Goal: Information Seeking & Learning: Learn about a topic

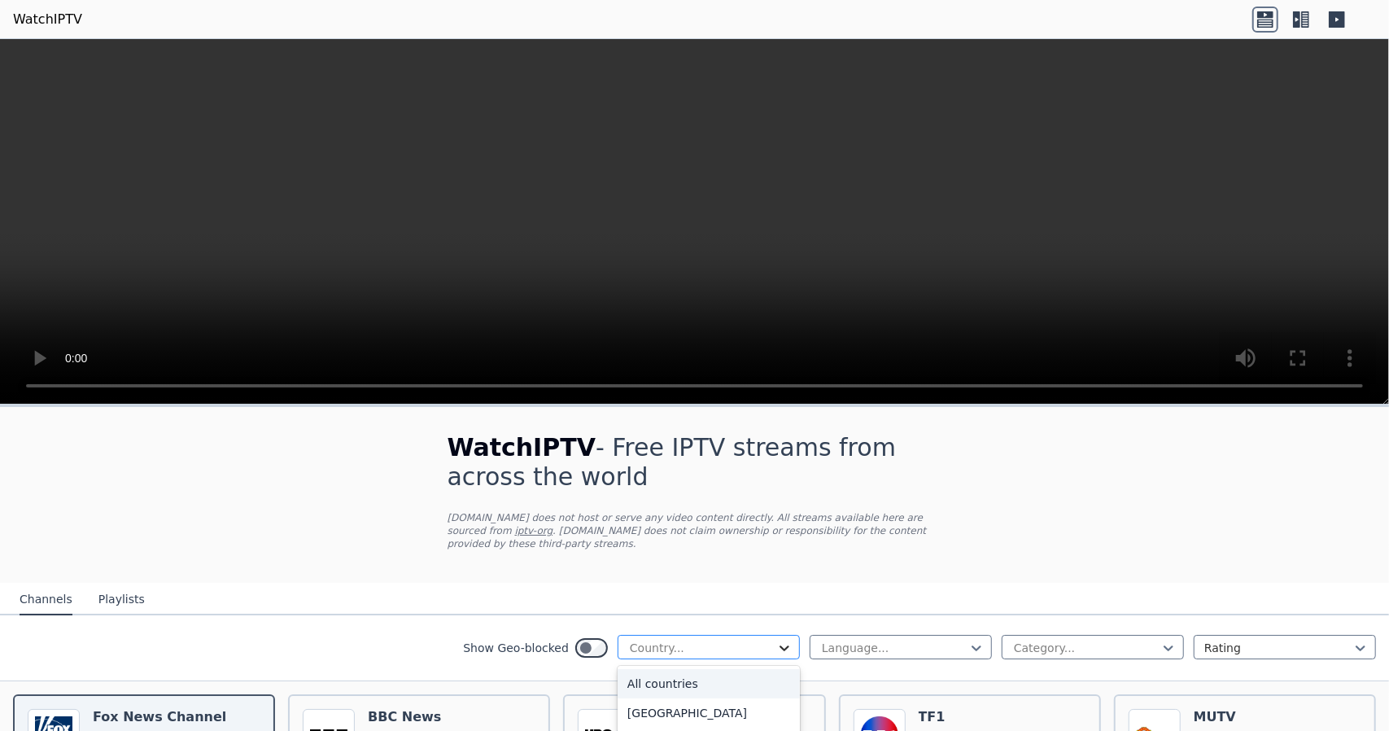
click at [779, 645] on icon at bounding box center [784, 648] width 10 height 6
type input "*"
type input "***"
click at [685, 670] on div "[GEOGRAPHIC_DATA]" at bounding box center [708, 683] width 182 height 29
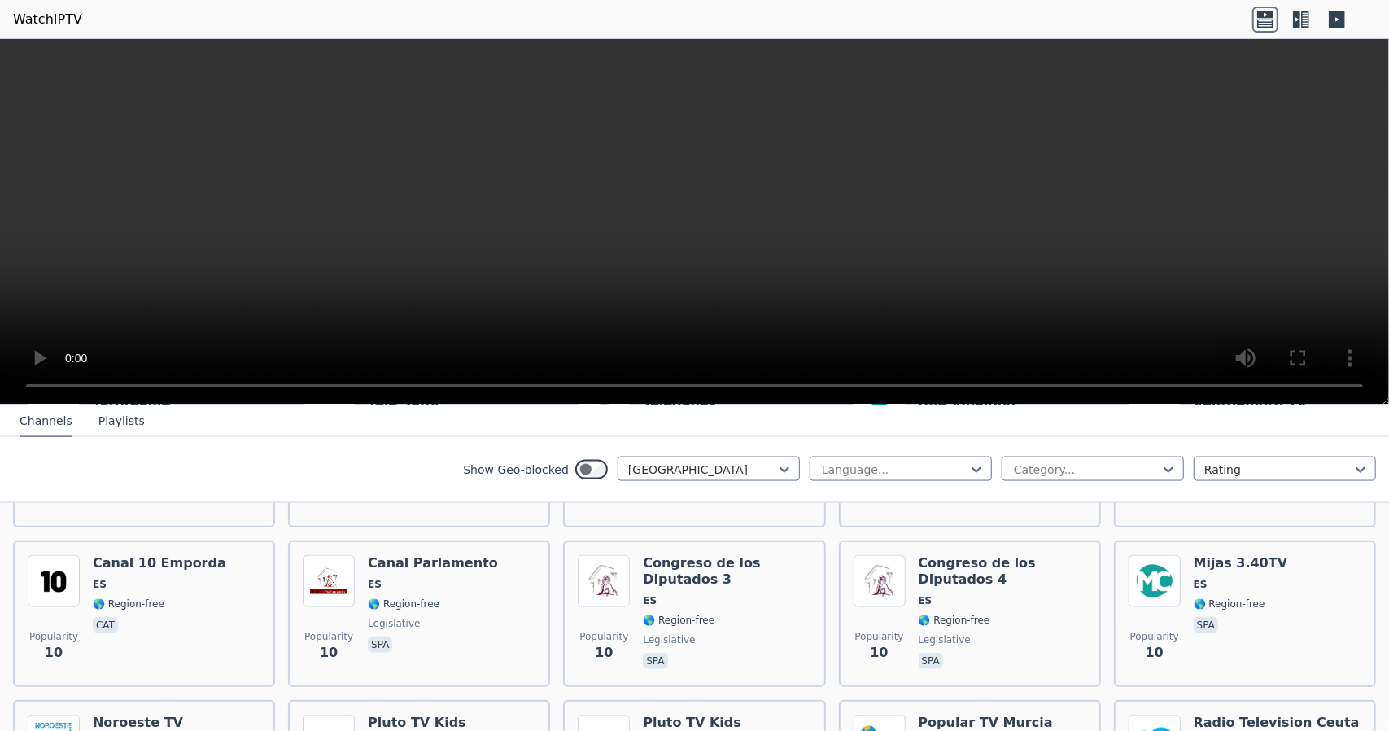
scroll to position [5748, 0]
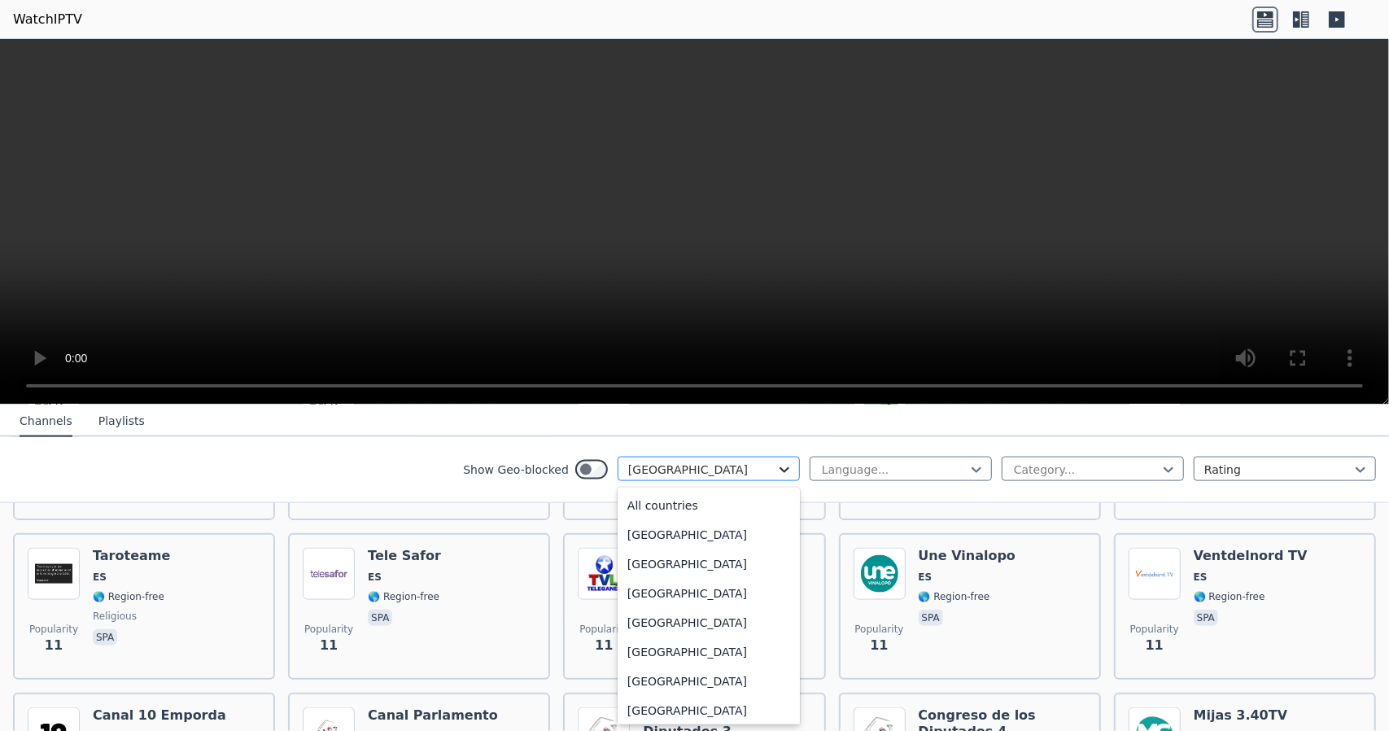
click at [776, 469] on icon at bounding box center [784, 469] width 16 height 16
